Goal: Task Accomplishment & Management: Use online tool/utility

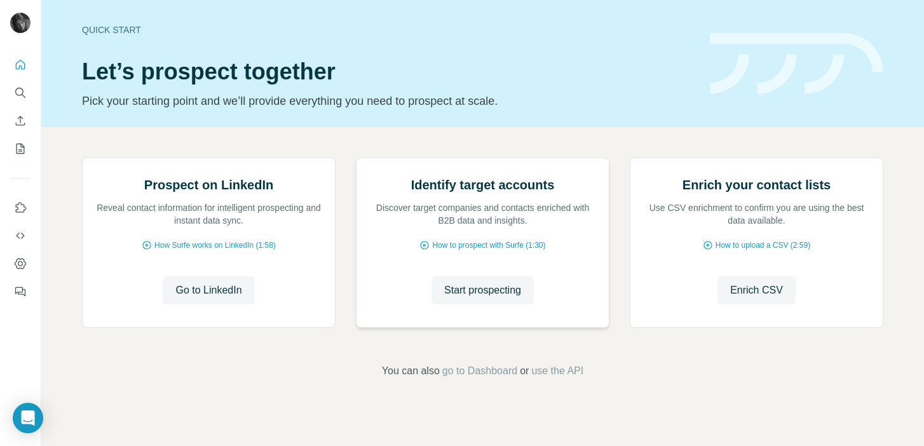
scroll to position [103, 0]
click at [208, 227] on p "Reveal contact information for intelligent prospecting and instant data sync." at bounding box center [208, 213] width 227 height 25
click at [197, 298] on span "Go to LinkedIn" at bounding box center [208, 290] width 66 height 15
